Goal: Task Accomplishment & Management: Complete application form

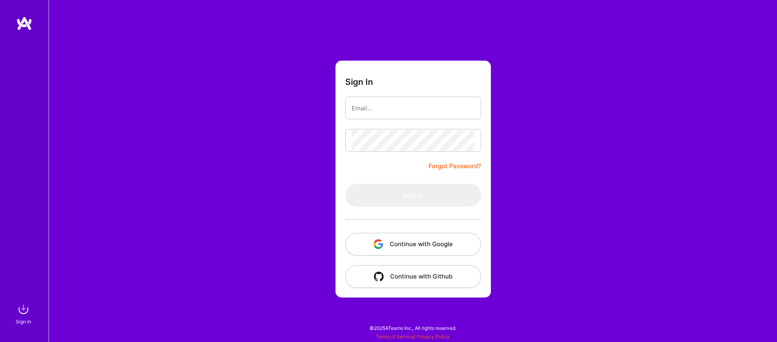
click at [425, 250] on button "Continue with Google" at bounding box center [413, 244] width 136 height 23
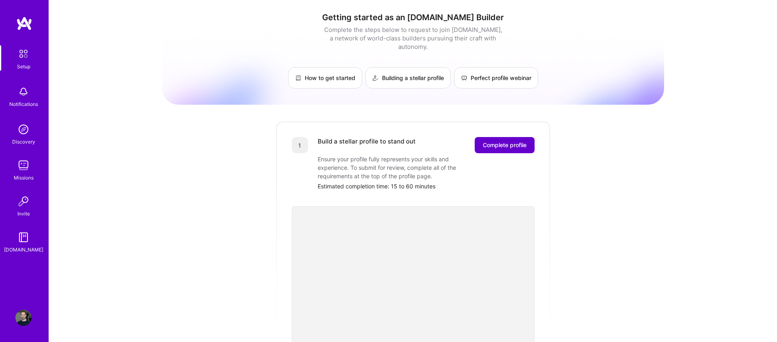
click at [492, 137] on button "Complete profile" at bounding box center [504, 145] width 60 height 16
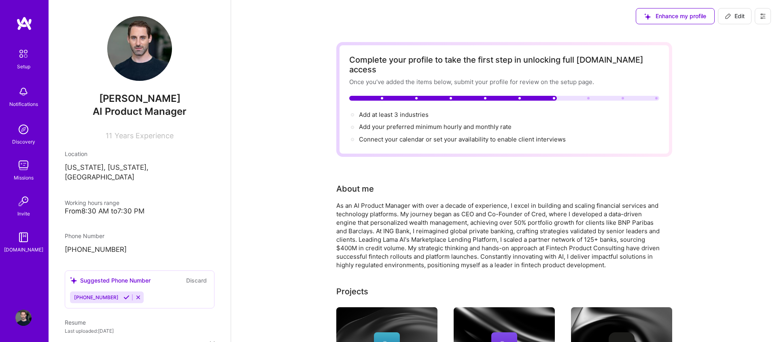
click at [736, 17] on span "Edit" at bounding box center [734, 16] width 20 height 8
select select "US"
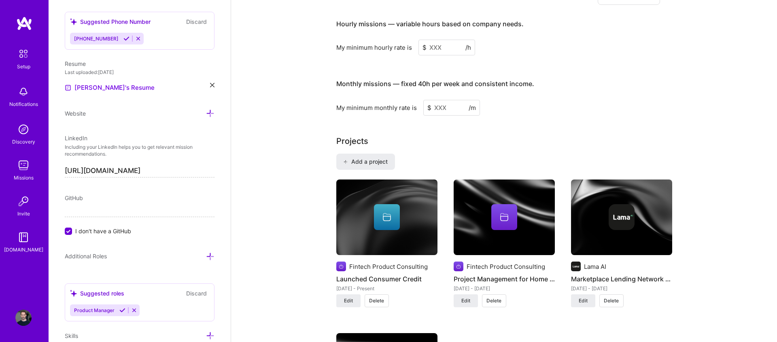
scroll to position [616, 0]
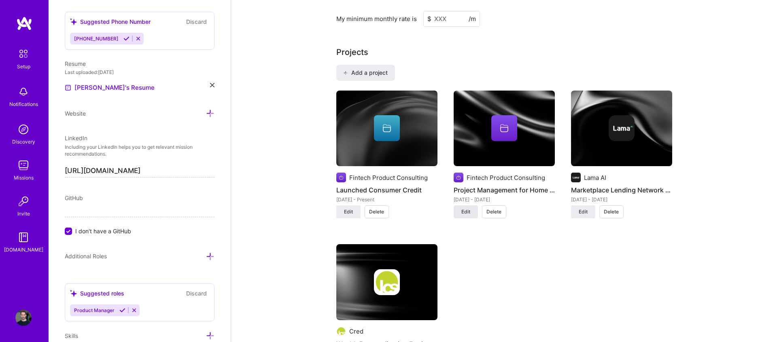
click at [468, 208] on span "Edit" at bounding box center [465, 211] width 9 height 7
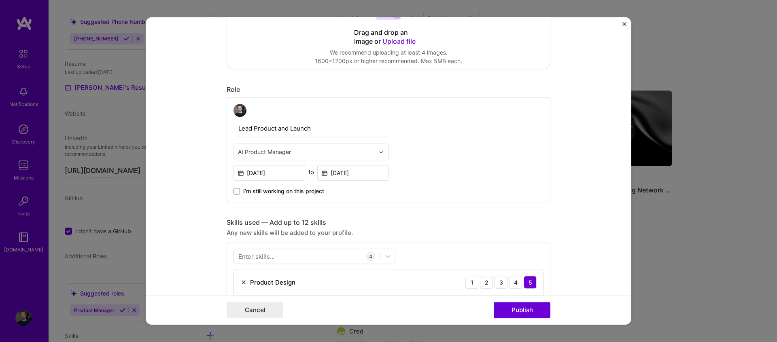
scroll to position [0, 0]
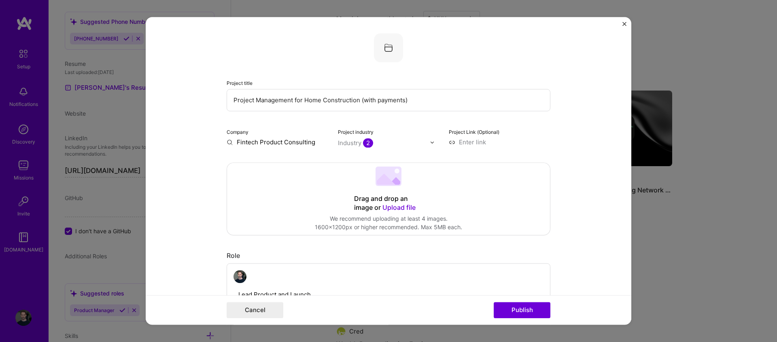
click at [289, 103] on input "Project Management for Home Construction (with payments)" at bounding box center [389, 100] width 324 height 22
click at [343, 100] on input "Project Management for Home Construction (with payments)" at bounding box center [389, 100] width 324 height 22
click at [305, 99] on input "Project Management for Home Construction (with payments)" at bounding box center [389, 100] width 324 height 22
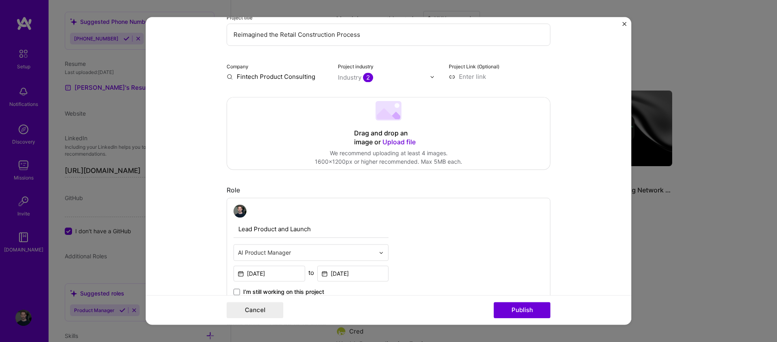
scroll to position [171, 0]
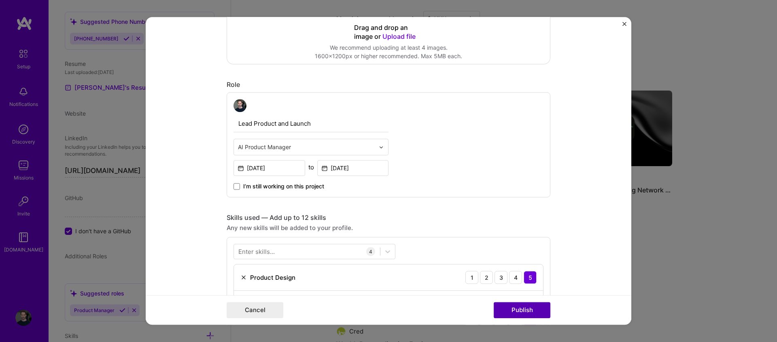
type input "Reimagined the Retail Construction Process"
click at [520, 311] on button "Publish" at bounding box center [521, 311] width 57 height 16
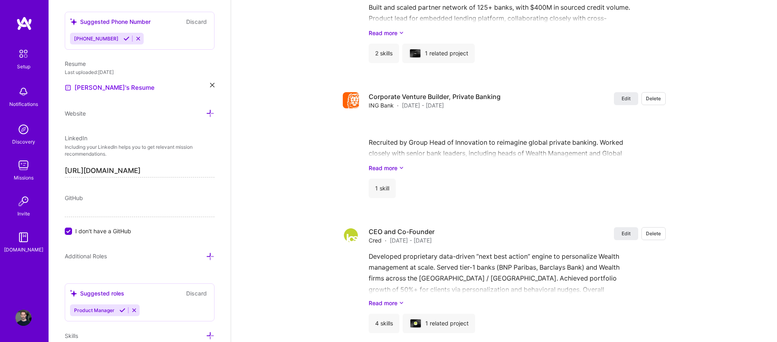
scroll to position [1257, 0]
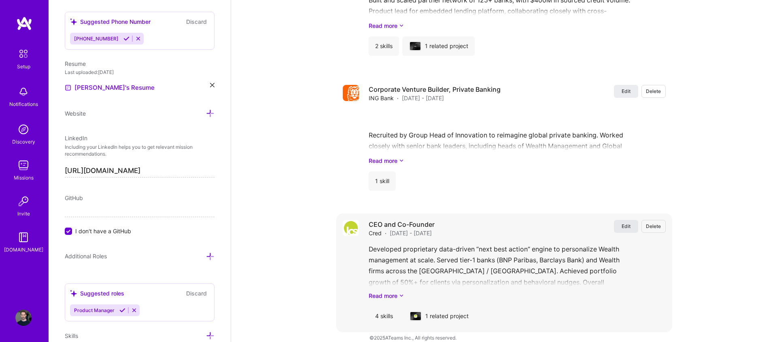
click at [626, 223] on span "Edit" at bounding box center [625, 226] width 9 height 7
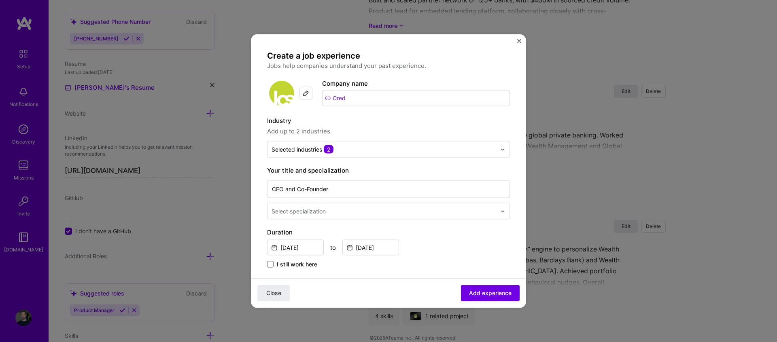
click at [308, 93] on img at bounding box center [306, 93] width 6 height 6
click at [491, 293] on span "Add experience" at bounding box center [490, 293] width 42 height 8
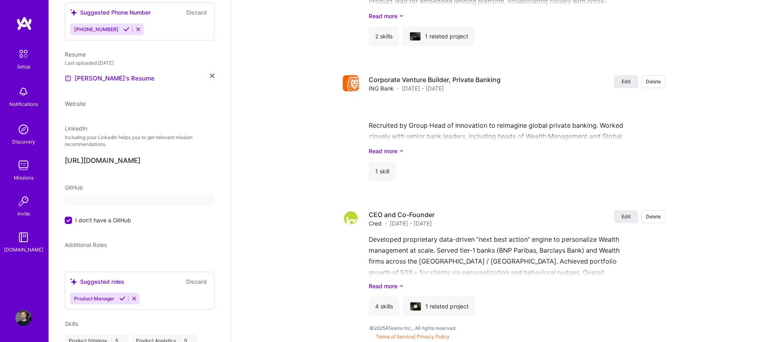
select select "US"
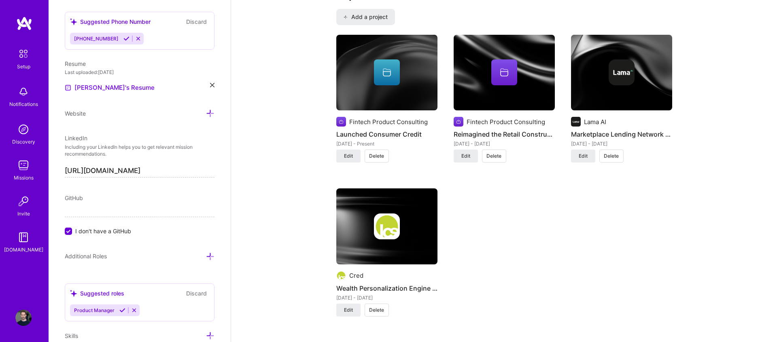
scroll to position [670, 0]
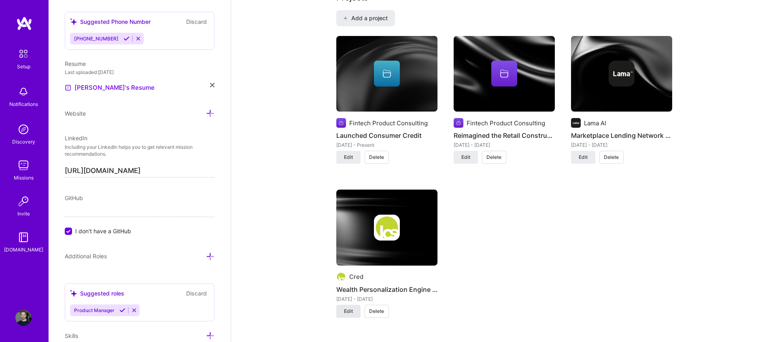
click at [352, 308] on span "Edit" at bounding box center [348, 311] width 9 height 7
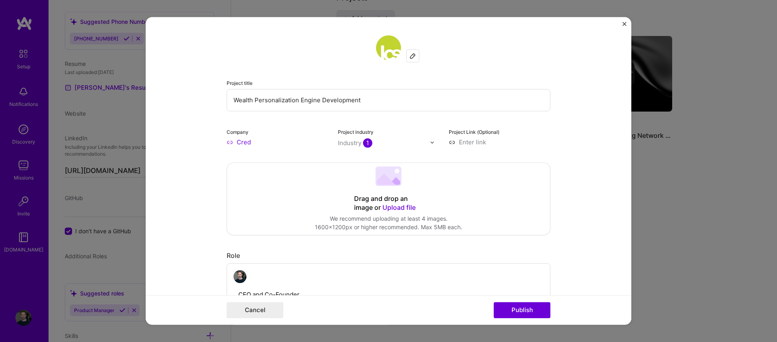
click at [412, 57] on img at bounding box center [412, 56] width 6 height 6
click at [529, 309] on button "Publish" at bounding box center [521, 311] width 57 height 16
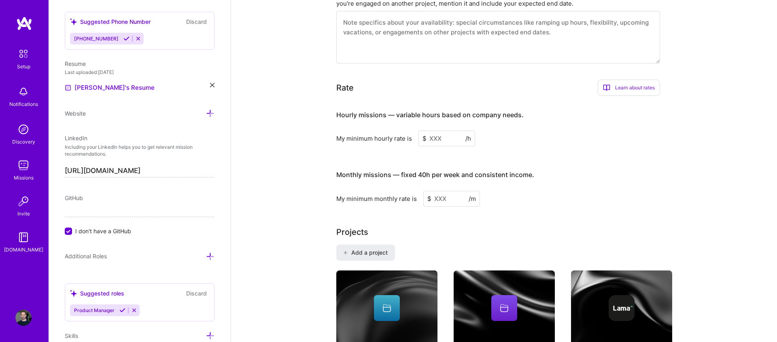
scroll to position [406, 0]
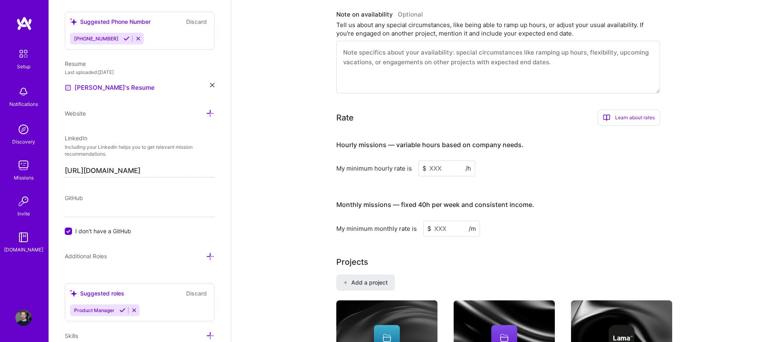
click at [451, 161] on input at bounding box center [446, 169] width 57 height 16
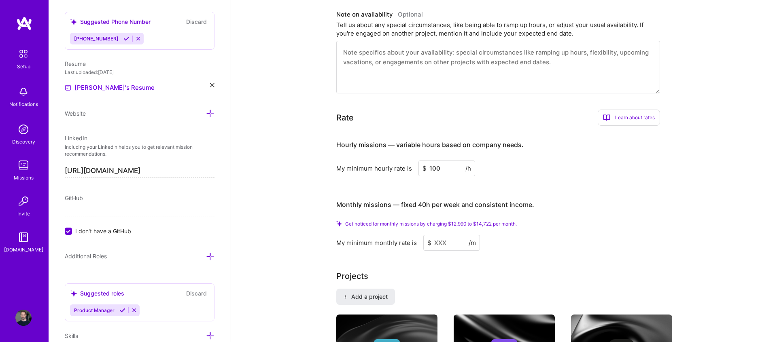
type input "100"
click at [451, 235] on input at bounding box center [451, 243] width 57 height 16
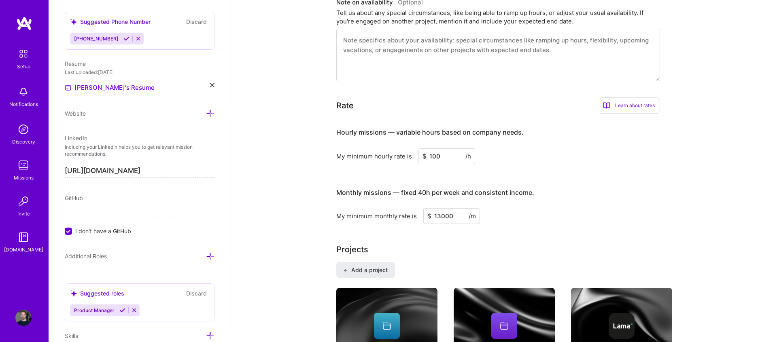
type input "13000"
click at [522, 208] on div "My minimum monthly rate is $ 13000 /m" at bounding box center [498, 216] width 324 height 16
click at [642, 100] on div "Learn about rates" at bounding box center [628, 105] width 62 height 16
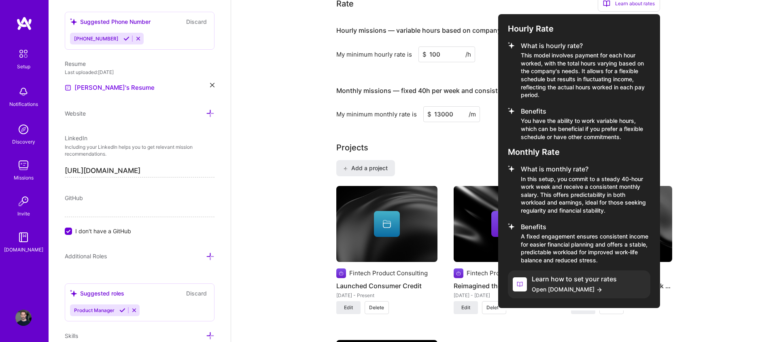
scroll to position [508, 0]
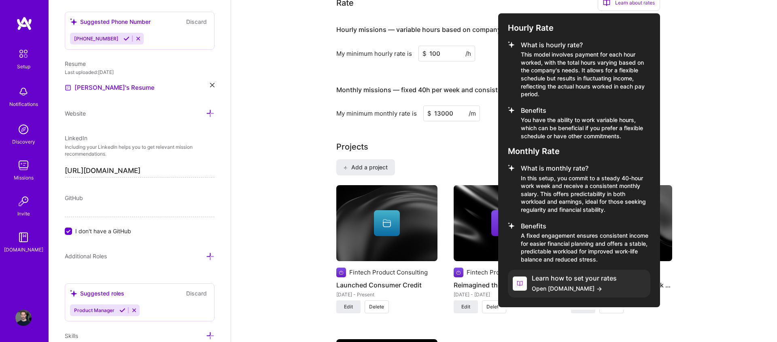
click at [572, 275] on h4 "Learn how to set your rates" at bounding box center [574, 279] width 85 height 8
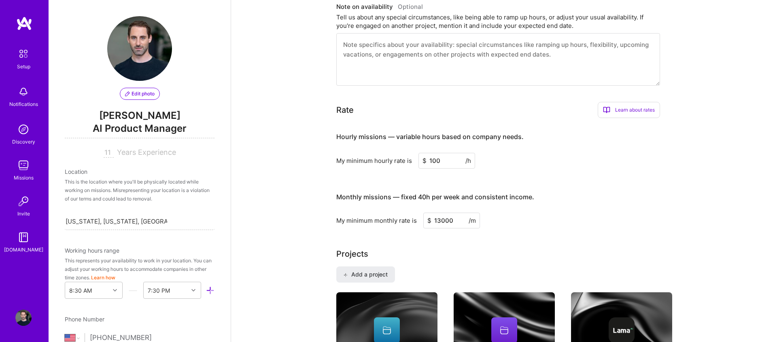
scroll to position [0, 0]
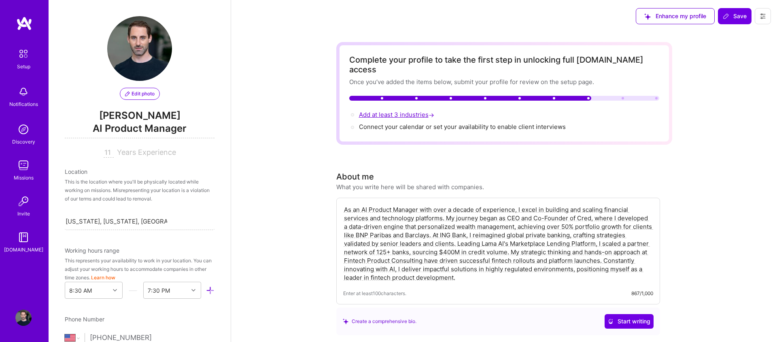
click at [412, 111] on span "Add at least 3 industries →" at bounding box center [397, 115] width 77 height 8
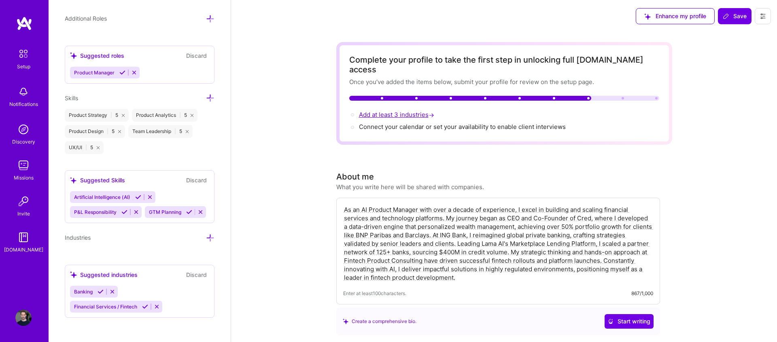
scroll to position [590, 0]
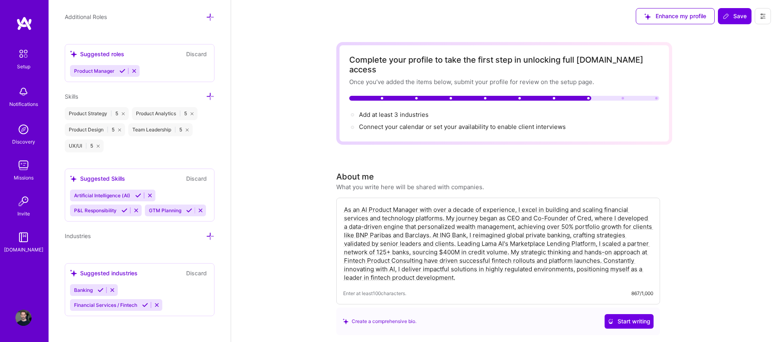
click at [146, 283] on div "Suggested industries Discard Banking Financial Services / Fintech" at bounding box center [140, 289] width 150 height 53
click at [168, 301] on div "Banking Financial Services / Fintech" at bounding box center [139, 297] width 139 height 27
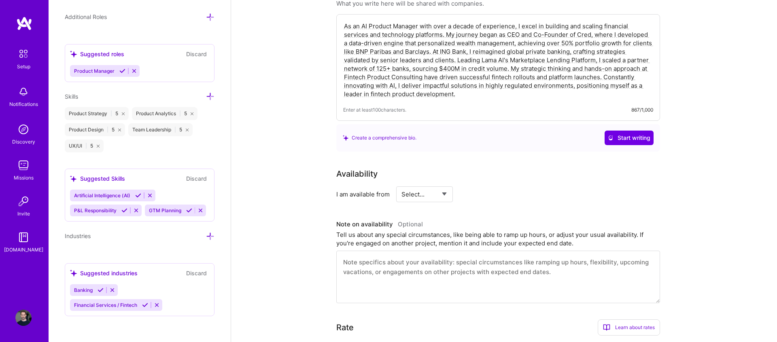
scroll to position [192, 0]
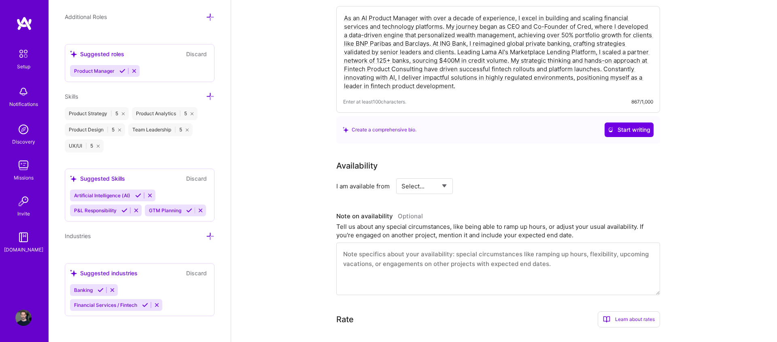
click at [193, 273] on button "Discard" at bounding box center [196, 273] width 25 height 9
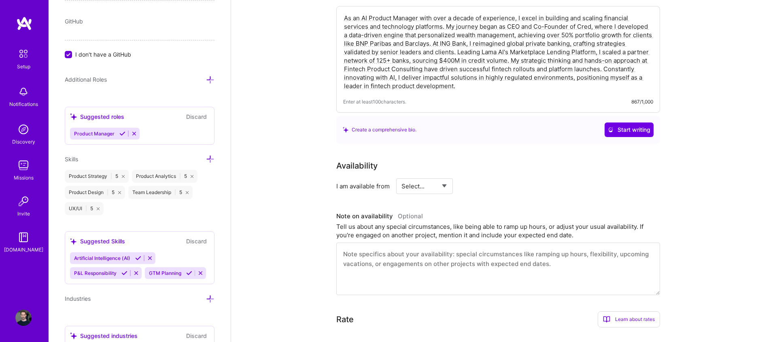
scroll to position [590, 0]
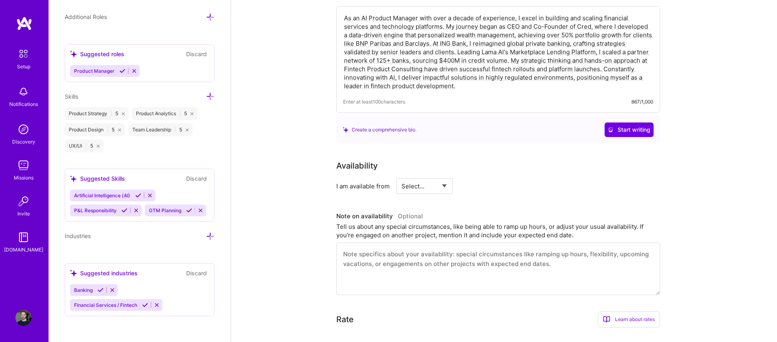
click at [101, 290] on icon at bounding box center [100, 290] width 6 height 6
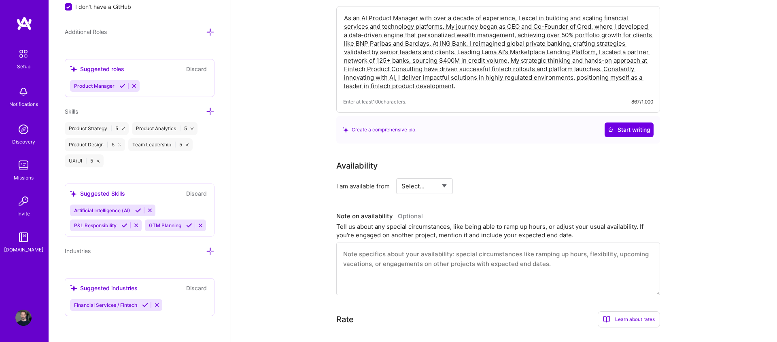
scroll to position [575, 0]
click at [144, 305] on icon at bounding box center [145, 305] width 6 height 6
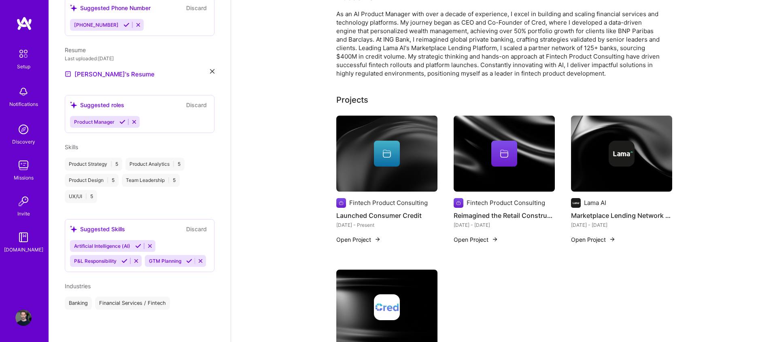
scroll to position [252, 0]
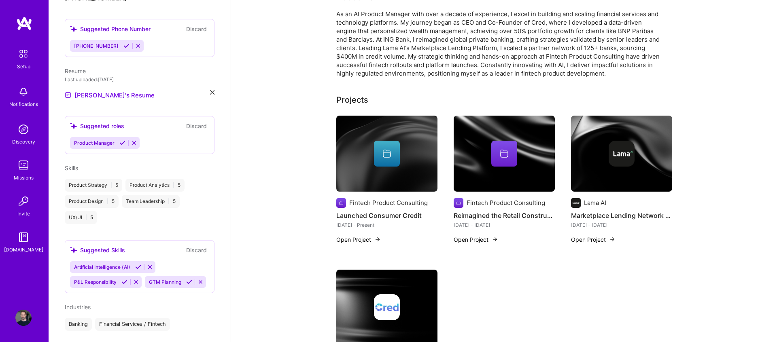
click at [138, 264] on icon at bounding box center [138, 267] width 6 height 6
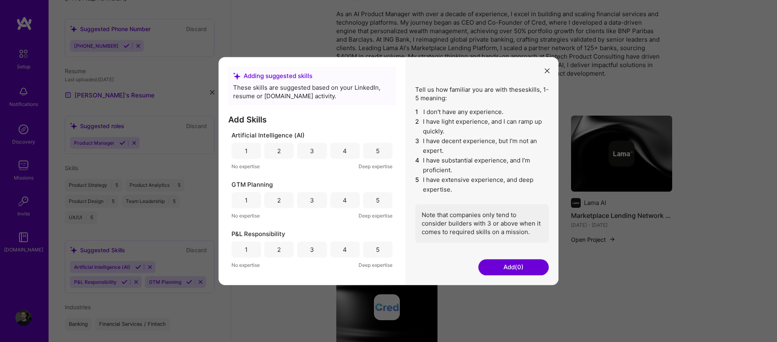
click at [379, 150] on div "5" at bounding box center [378, 151] width 4 height 8
click at [374, 201] on div "5" at bounding box center [378, 200] width 30 height 16
click at [376, 250] on div "5" at bounding box center [378, 250] width 4 height 8
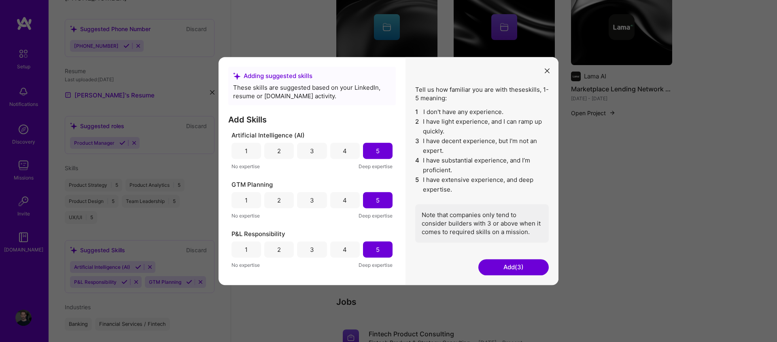
click at [502, 265] on button "Add (3)" at bounding box center [513, 267] width 70 height 16
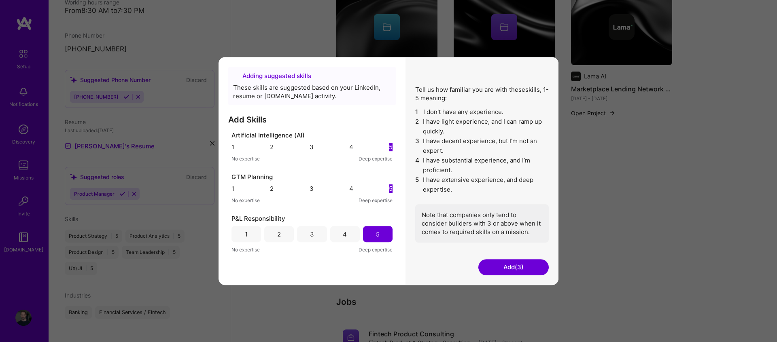
scroll to position [217, 0]
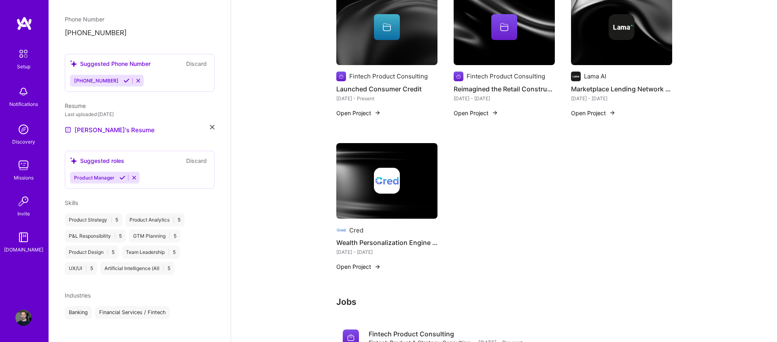
click at [121, 175] on icon at bounding box center [122, 178] width 6 height 6
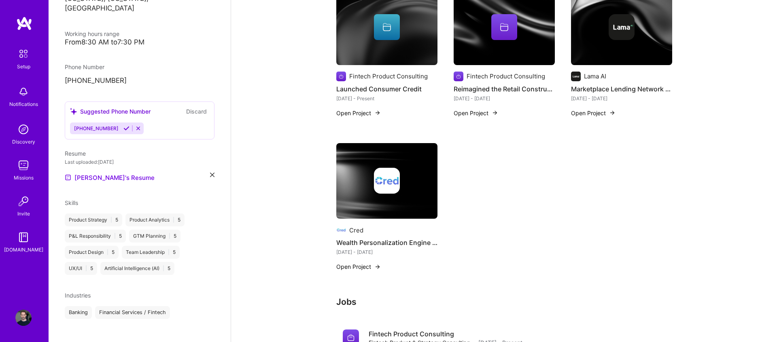
scroll to position [118, 0]
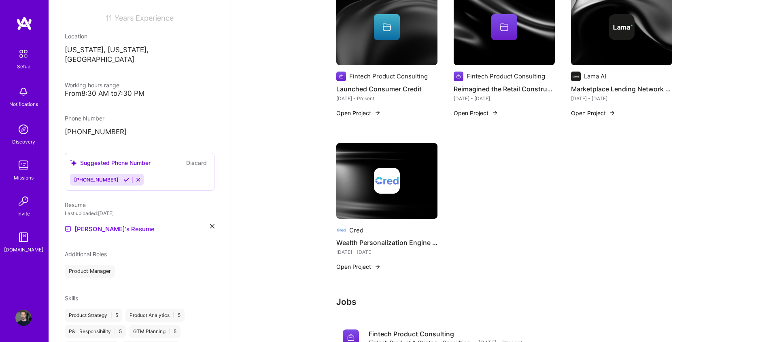
click at [123, 177] on icon at bounding box center [126, 180] width 6 height 6
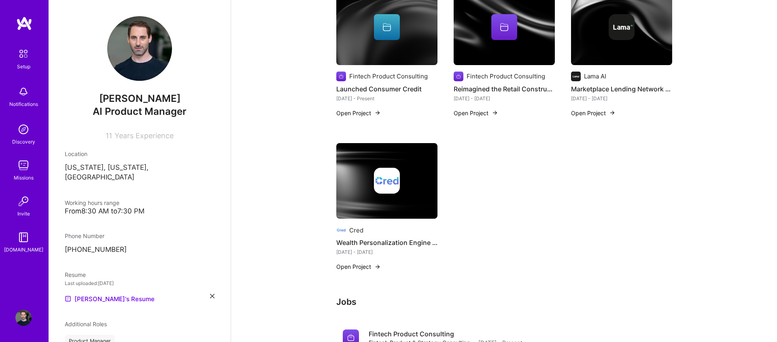
scroll to position [0, 0]
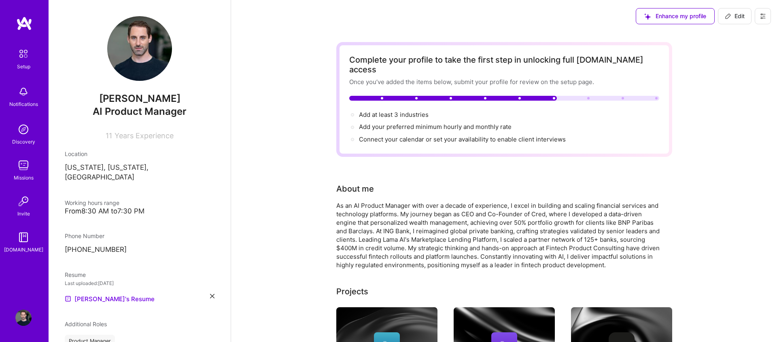
click at [733, 14] on span "Edit" at bounding box center [734, 16] width 20 height 8
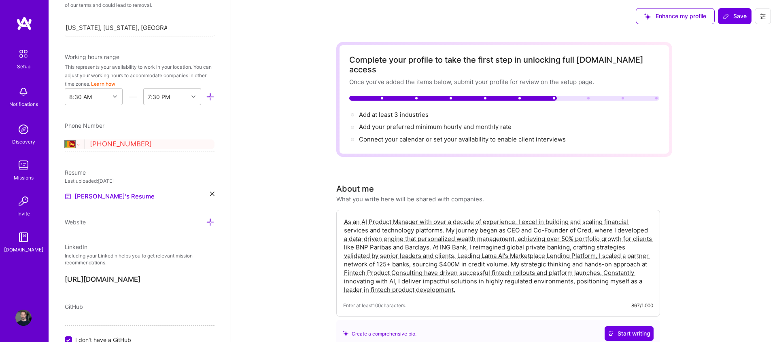
scroll to position [107, 0]
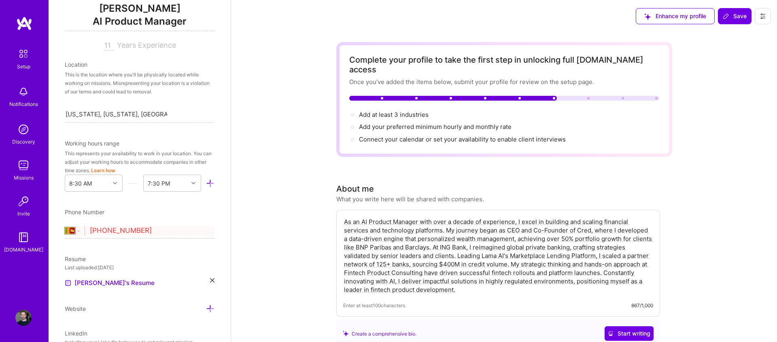
click at [93, 229] on input "[PHONE_NUMBER]" at bounding box center [152, 230] width 125 height 23
select select "US"
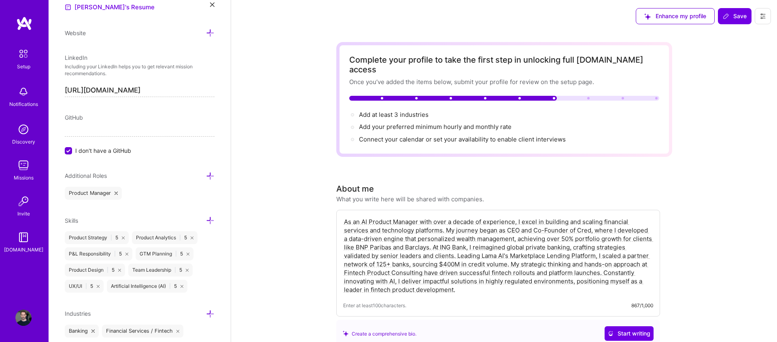
scroll to position [411, 0]
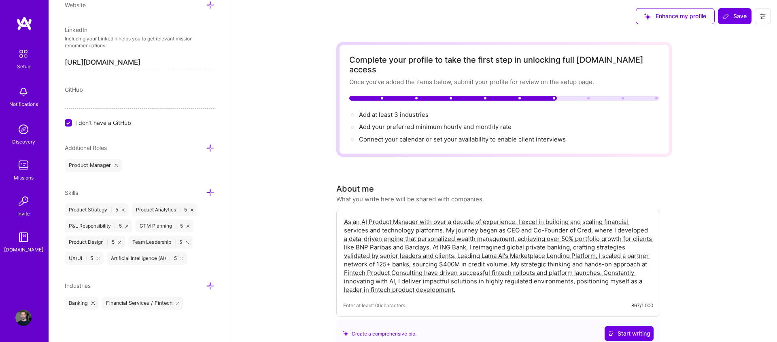
type input "[PHONE_NUMBER]"
click at [212, 287] on icon at bounding box center [210, 286] width 8 height 8
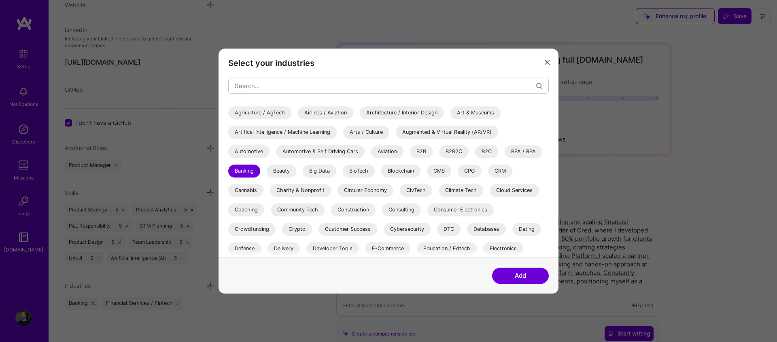
scroll to position [23, 0]
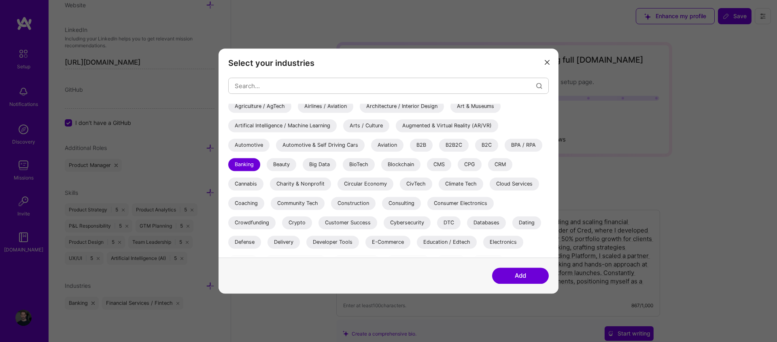
click at [425, 149] on div "B2B" at bounding box center [421, 145] width 23 height 13
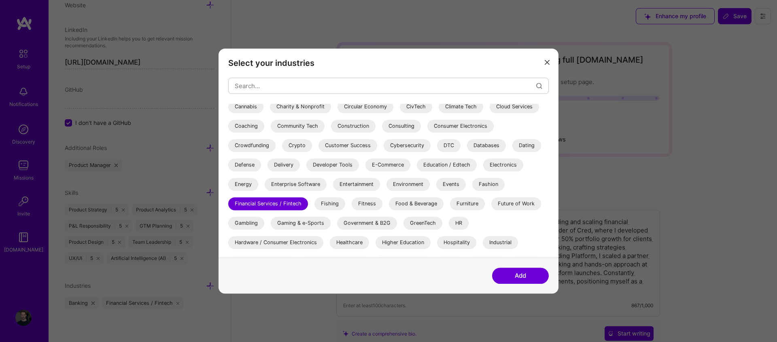
scroll to position [110, 0]
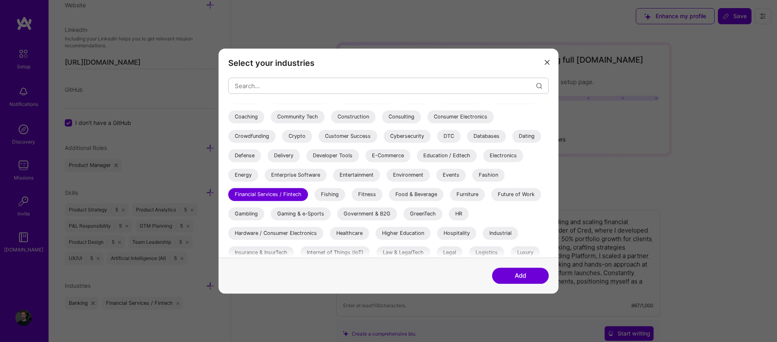
click at [312, 177] on div "Enterprise Software" at bounding box center [296, 175] width 62 height 13
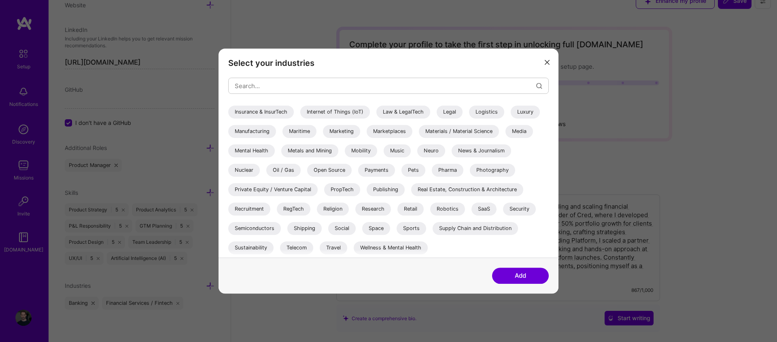
scroll to position [18, 0]
click at [381, 171] on div "Payments" at bounding box center [376, 170] width 37 height 13
click at [297, 191] on div "Private Equity / Venture Capital" at bounding box center [272, 189] width 89 height 13
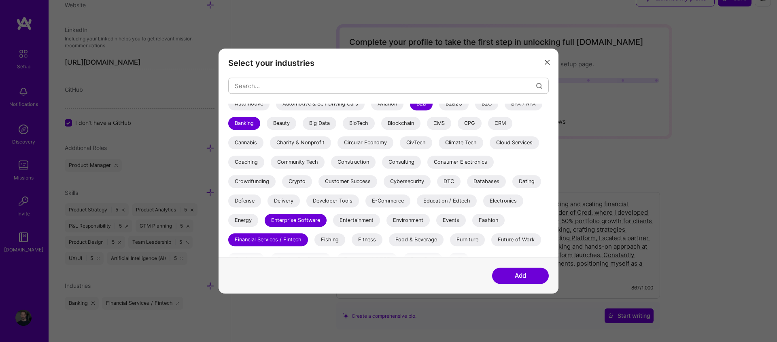
scroll to position [0, 0]
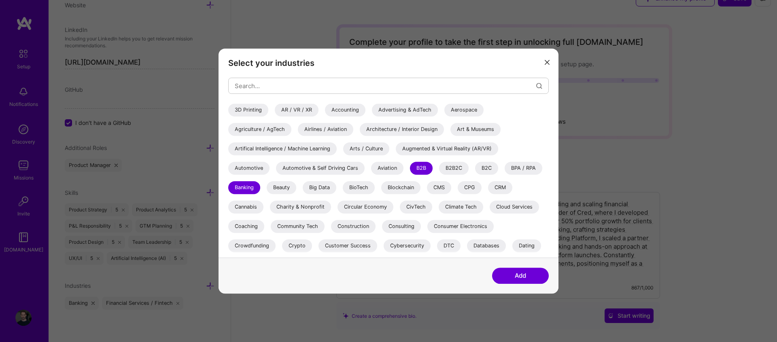
click at [284, 152] on div "Artifical Intelligence / Machine Learning" at bounding box center [282, 148] width 108 height 13
click at [453, 169] on div "B2B2C" at bounding box center [454, 168] width 30 height 13
click at [508, 277] on button "Add" at bounding box center [520, 276] width 57 height 16
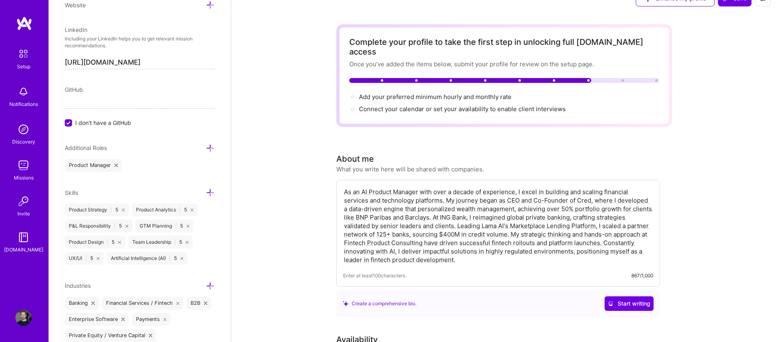
click at [209, 146] on icon at bounding box center [210, 148] width 8 height 8
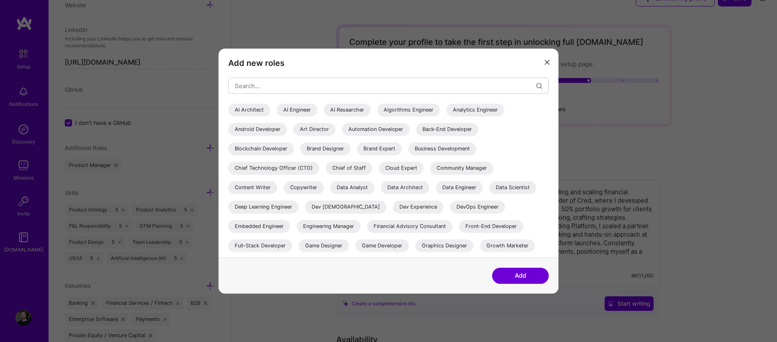
click at [336, 108] on div "AI Researcher" at bounding box center [347, 110] width 47 height 13
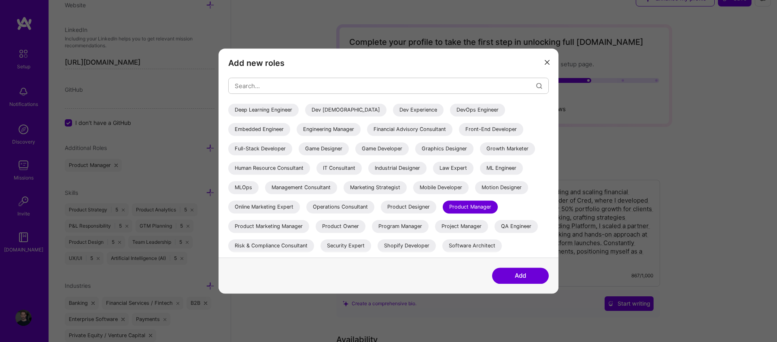
scroll to position [98, 0]
click at [414, 130] on div "Financial Advisory Consultant" at bounding box center [409, 128] width 85 height 13
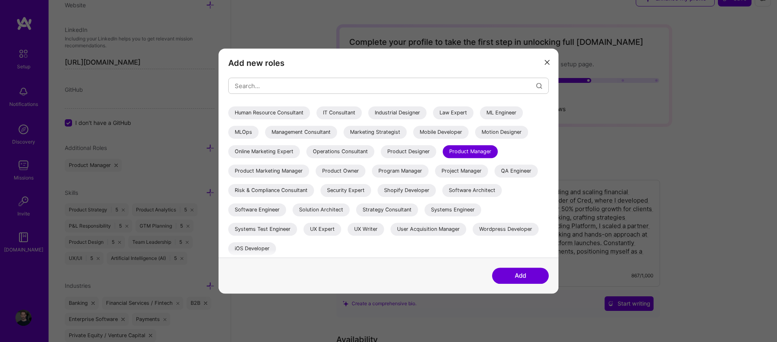
scroll to position [153, 0]
click at [346, 170] on div "Product Owner" at bounding box center [341, 170] width 50 height 13
click at [404, 170] on div "Program Manager" at bounding box center [400, 170] width 57 height 13
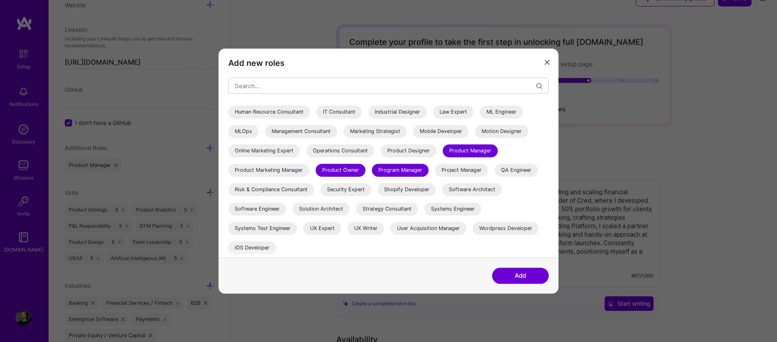
click at [451, 173] on div "Project Manager" at bounding box center [461, 170] width 53 height 13
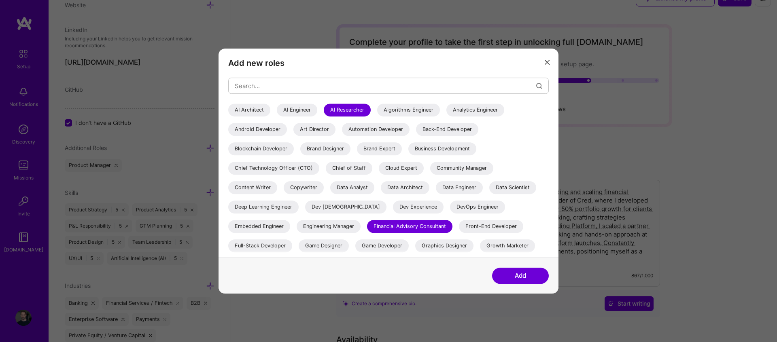
scroll to position [9, 0]
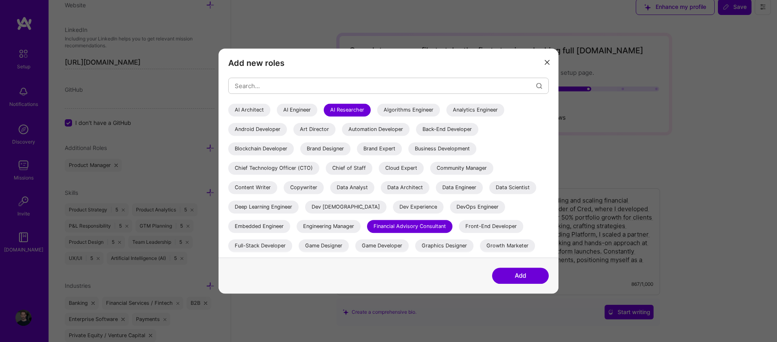
click at [459, 150] on div "Business Development" at bounding box center [442, 148] width 68 height 13
click at [528, 275] on button "Add" at bounding box center [520, 276] width 57 height 16
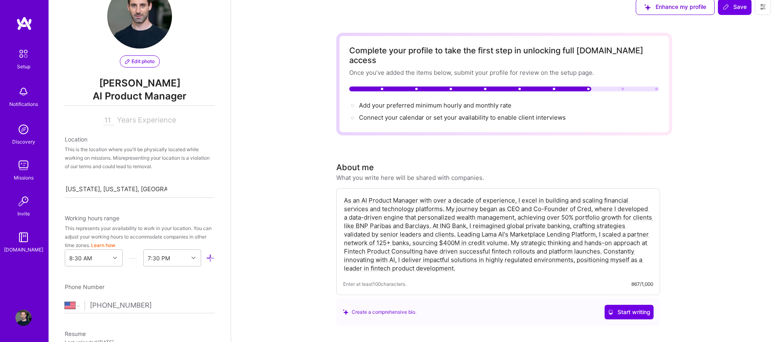
scroll to position [0, 0]
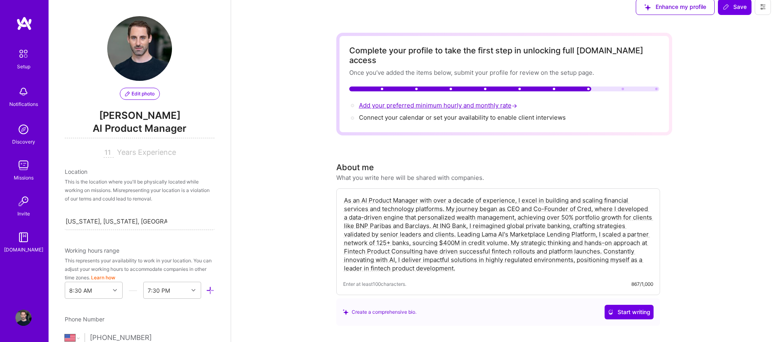
click at [440, 102] on span "Add your preferred minimum hourly and monthly rate →" at bounding box center [439, 106] width 160 height 8
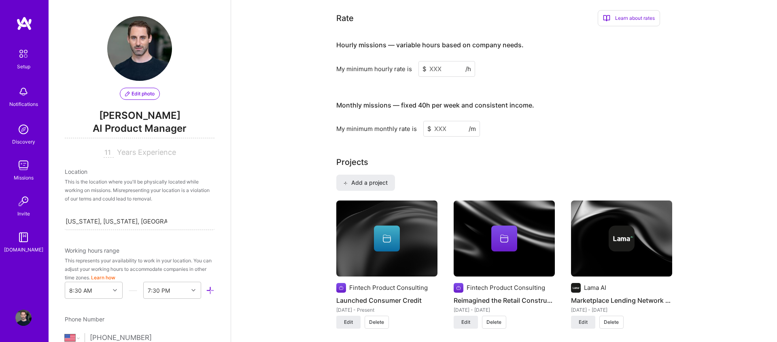
scroll to position [493, 0]
click at [446, 121] on input at bounding box center [451, 129] width 57 height 16
type input "13000"
click at [443, 61] on input at bounding box center [446, 69] width 57 height 16
type input "100"
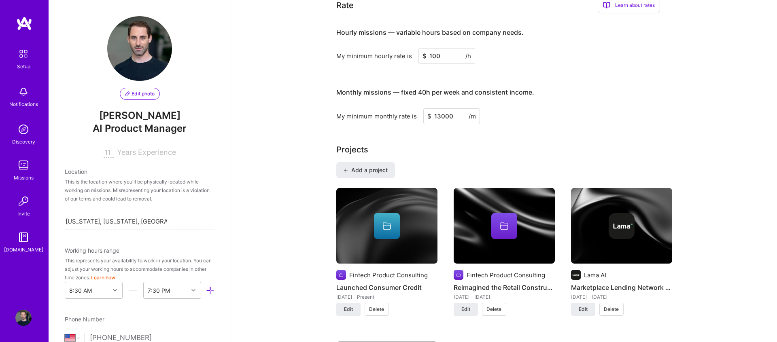
click at [601, 90] on h3 "Monthly missions — fixed 40h per week and consistent income." at bounding box center [498, 92] width 324 height 25
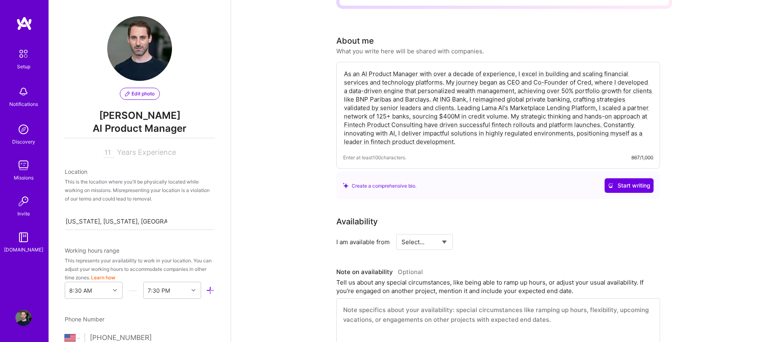
scroll to position [0, 0]
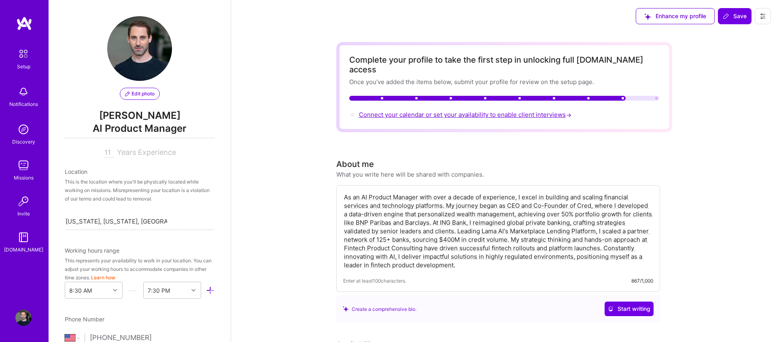
click at [498, 111] on span "Connect your calendar or set your availability to enable client interviews →" at bounding box center [466, 115] width 214 height 8
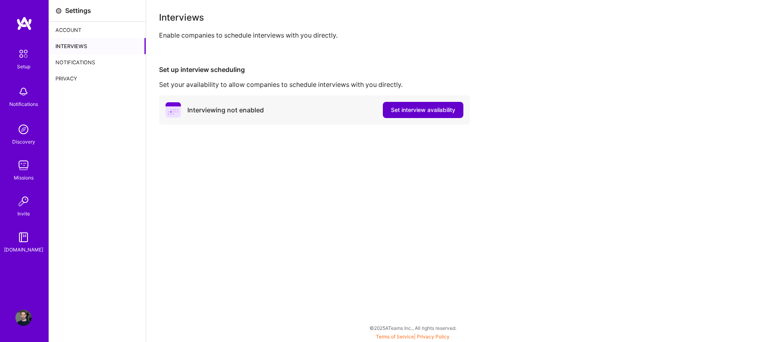
click at [409, 110] on span "Set interview availability" at bounding box center [423, 110] width 64 height 8
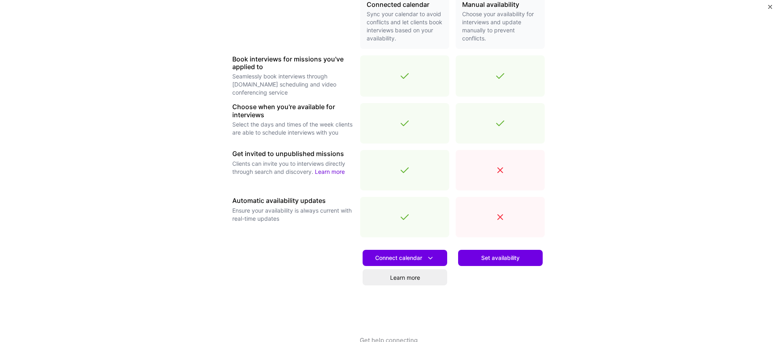
scroll to position [224, 0]
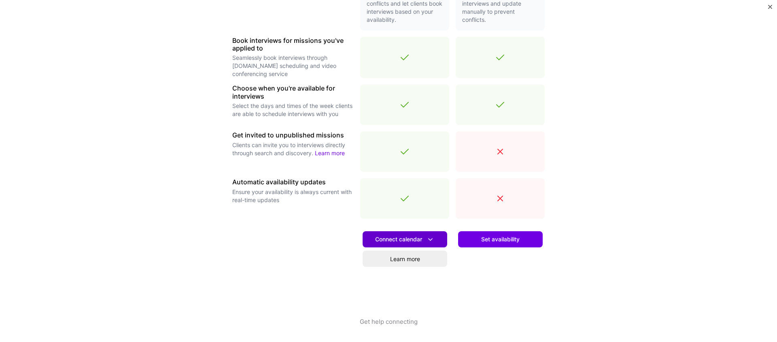
click at [424, 239] on span "Connect calendar" at bounding box center [404, 239] width 59 height 8
click at [318, 220] on div "Connected calendar Sync your calendar to avoid conflicts and let clients book i…" at bounding box center [388, 147] width 312 height 342
click at [410, 239] on span "Connect calendar" at bounding box center [404, 239] width 59 height 8
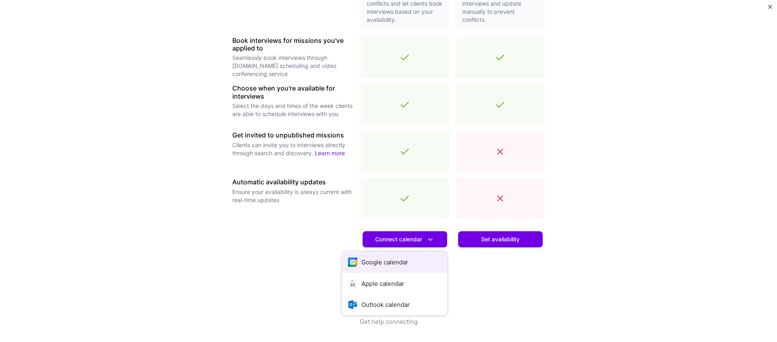
click at [390, 261] on button "Google calendar" at bounding box center [394, 262] width 105 height 21
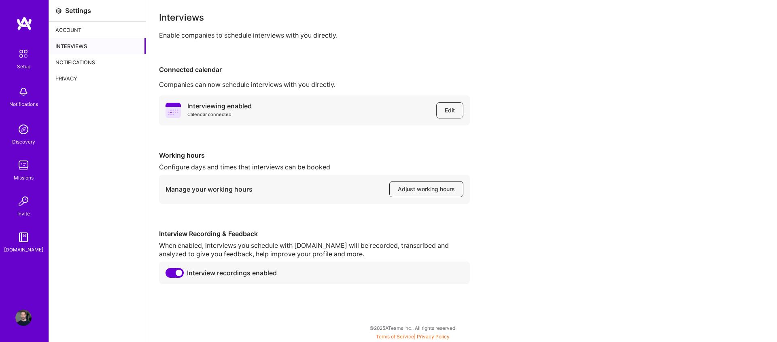
click at [407, 190] on span "Adjust working hours" at bounding box center [426, 189] width 57 height 8
click at [77, 28] on div "Account" at bounding box center [97, 30] width 97 height 16
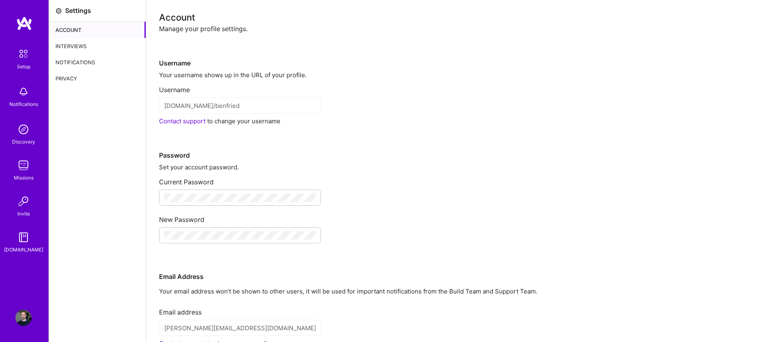
click at [27, 55] on img at bounding box center [23, 53] width 17 height 17
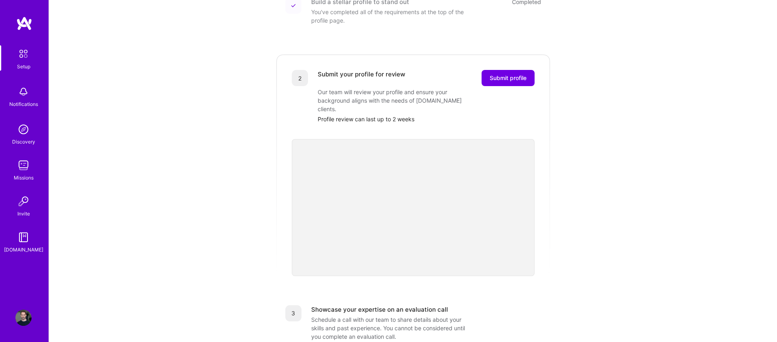
scroll to position [121, 0]
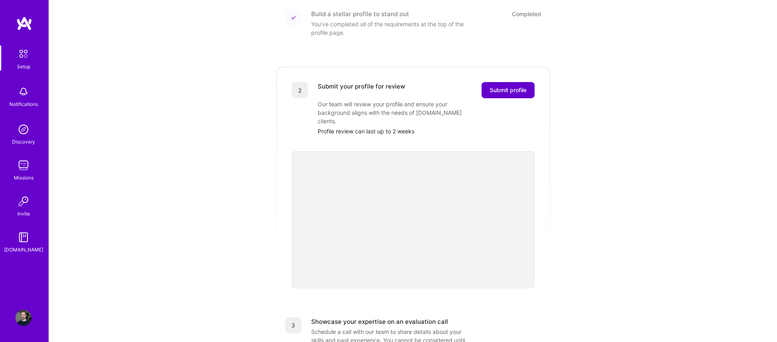
click at [516, 86] on span "Submit profile" at bounding box center [507, 90] width 37 height 8
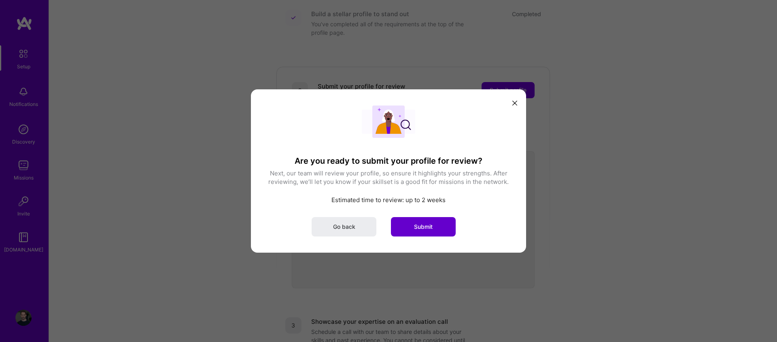
click at [417, 226] on span "Submit" at bounding box center [423, 227] width 19 height 8
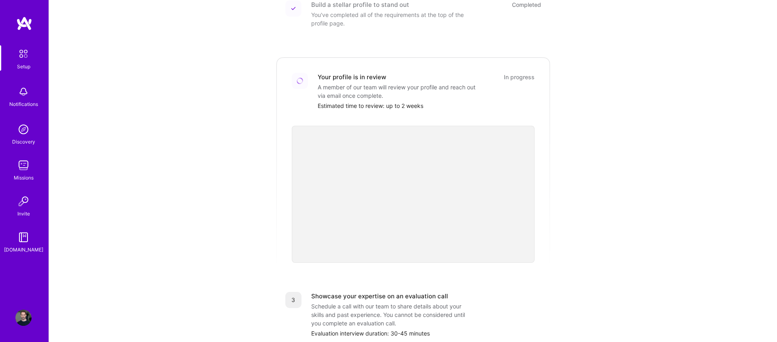
scroll to position [0, 0]
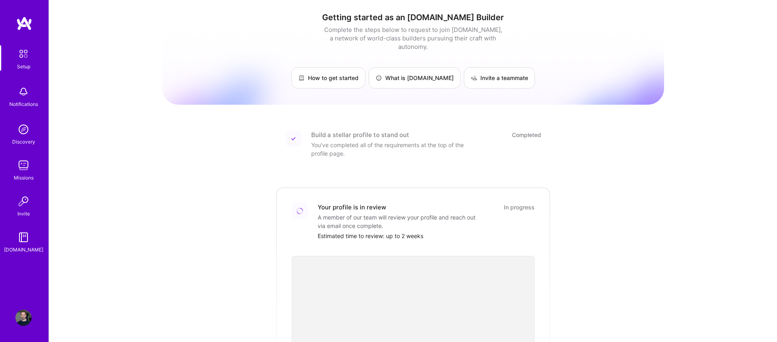
click at [20, 167] on img at bounding box center [23, 165] width 16 height 16
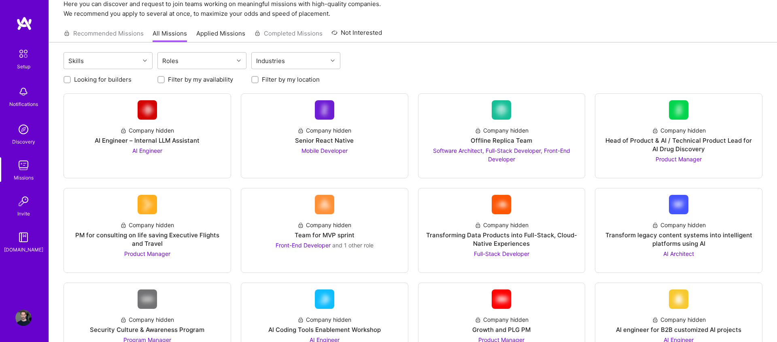
scroll to position [6, 0]
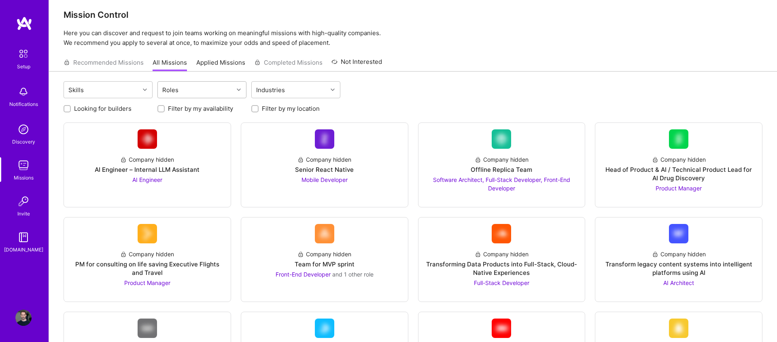
click at [207, 95] on div "Roles" at bounding box center [196, 90] width 76 height 16
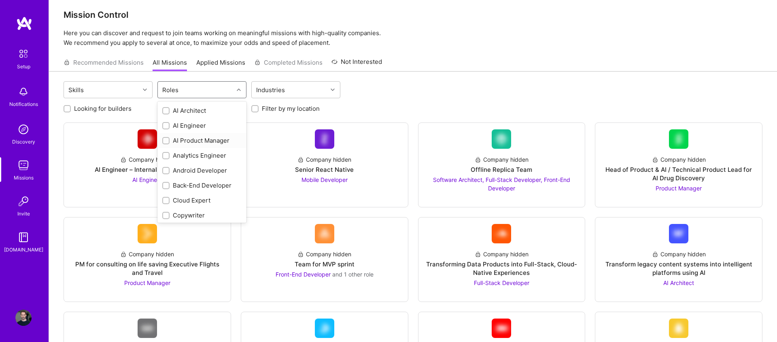
click at [180, 140] on div "AI Product Manager" at bounding box center [201, 140] width 79 height 8
checkbox input "true"
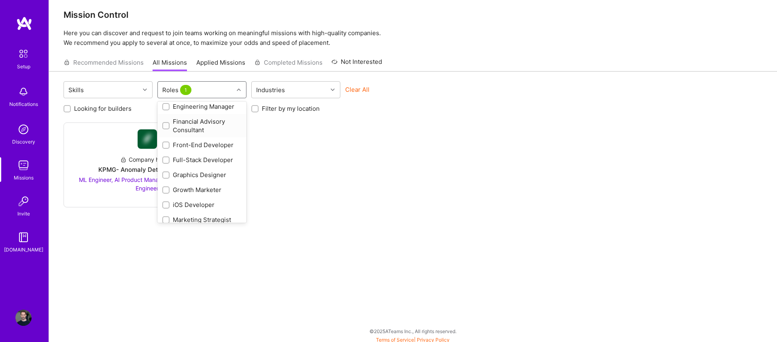
scroll to position [185, 0]
click at [193, 119] on div "Financial Advisory Consultant" at bounding box center [201, 124] width 79 height 17
checkbox input "true"
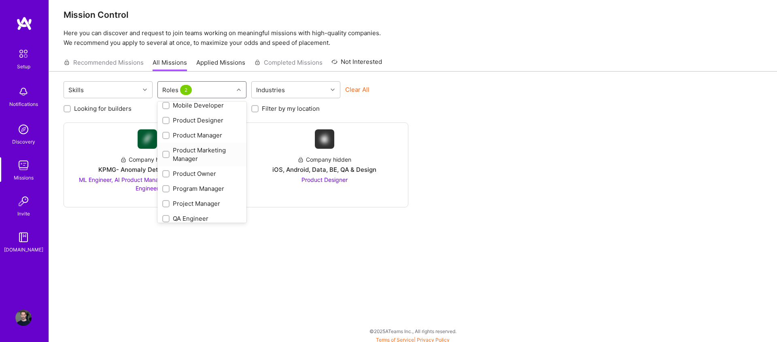
scroll to position [346, 0]
click at [195, 133] on div "Product Manager" at bounding box center [201, 132] width 79 height 8
checkbox input "true"
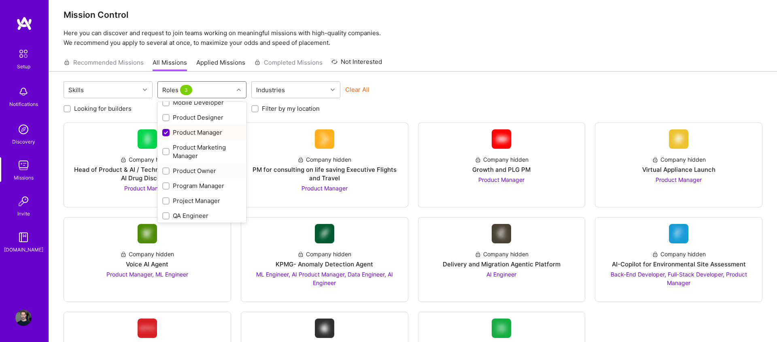
click at [184, 168] on div "Product Owner" at bounding box center [201, 171] width 79 height 8
checkbox input "true"
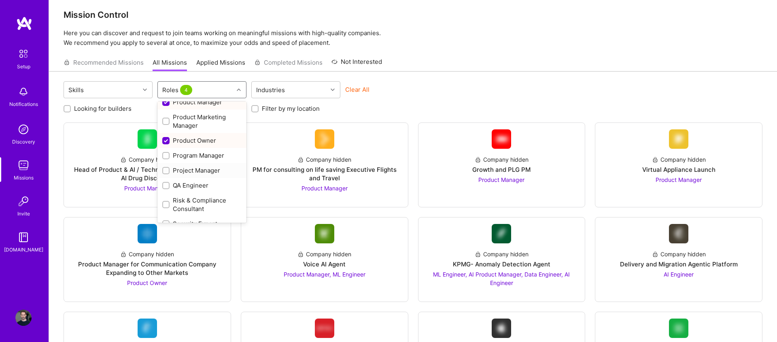
scroll to position [381, 0]
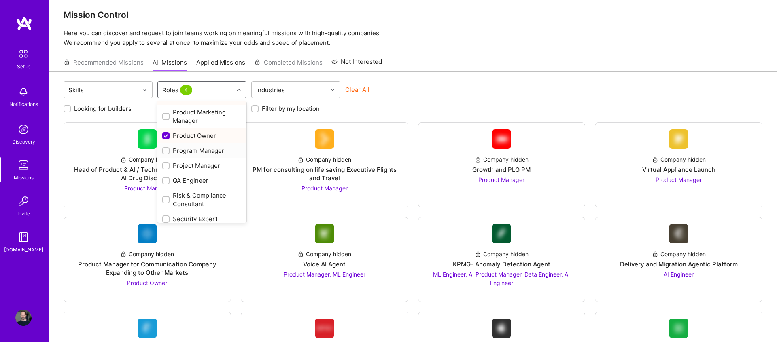
click at [191, 150] on div "Program Manager" at bounding box center [201, 150] width 79 height 8
checkbox input "true"
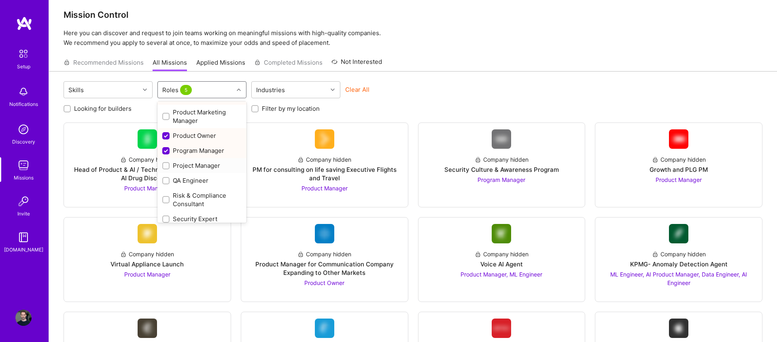
click at [187, 167] on div "Project Manager" at bounding box center [201, 165] width 79 height 8
checkbox input "true"
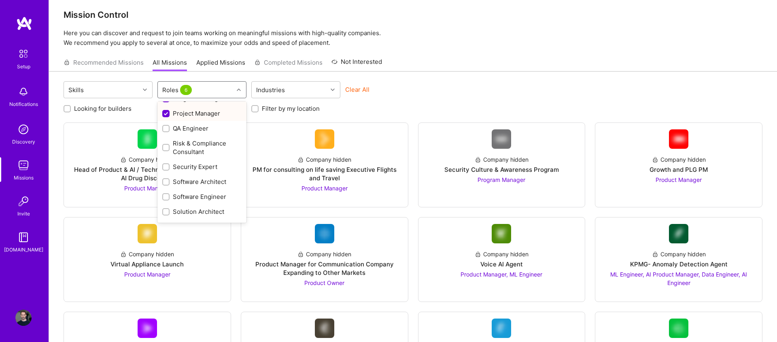
scroll to position [461, 0]
click at [186, 199] on div "Strategy Consultant" at bounding box center [201, 199] width 79 height 8
checkbox input "true"
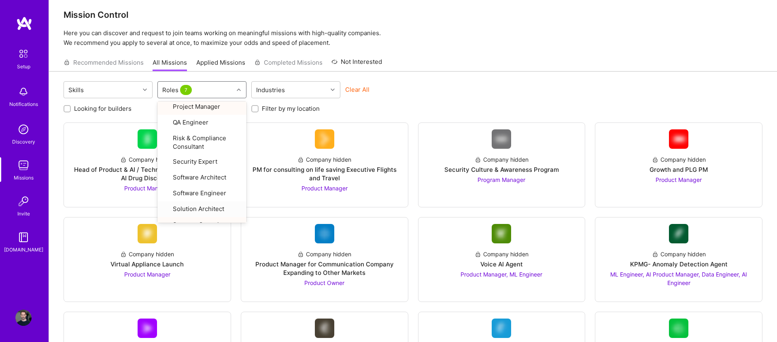
click at [430, 94] on div "Clear All" at bounding box center [389, 92] width 89 height 15
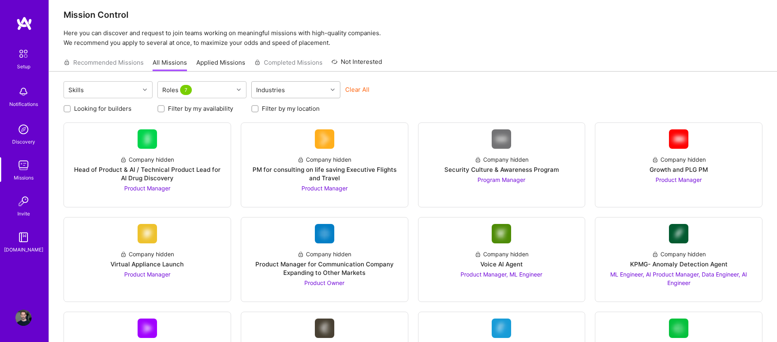
click at [311, 89] on div "Industries" at bounding box center [290, 90] width 76 height 16
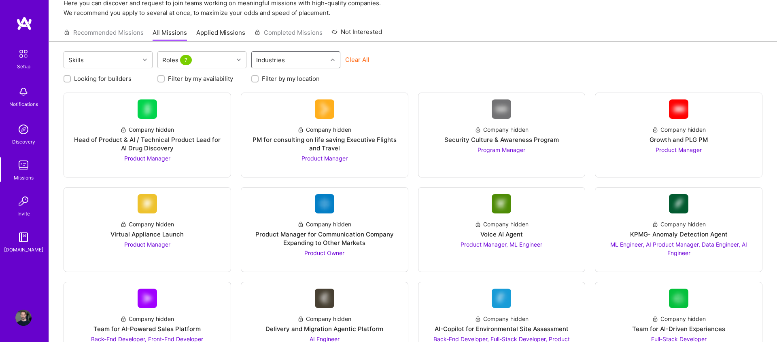
scroll to position [36, 0]
click at [381, 148] on div "PM for consulting on life saving Executive Flights and Travel" at bounding box center [325, 144] width 154 height 17
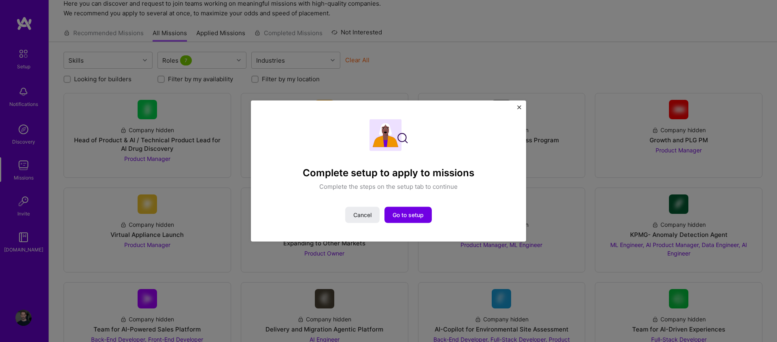
click at [516, 109] on div "Complete setup to apply to missions Complete the steps on the setup tab to cont…" at bounding box center [388, 171] width 275 height 141
click at [520, 109] on img "Close" at bounding box center [519, 108] width 4 height 4
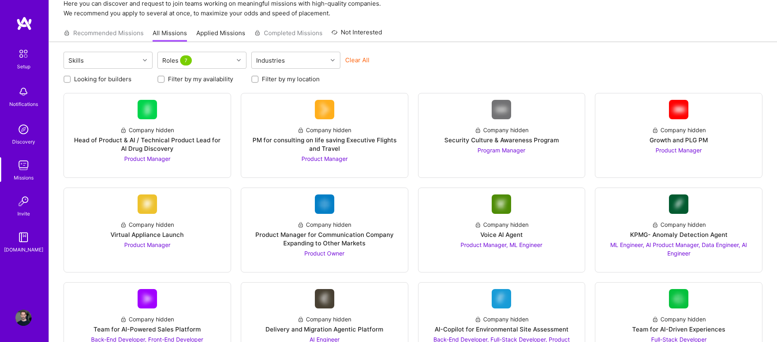
scroll to position [0, 0]
